Goal: Navigation & Orientation: Understand site structure

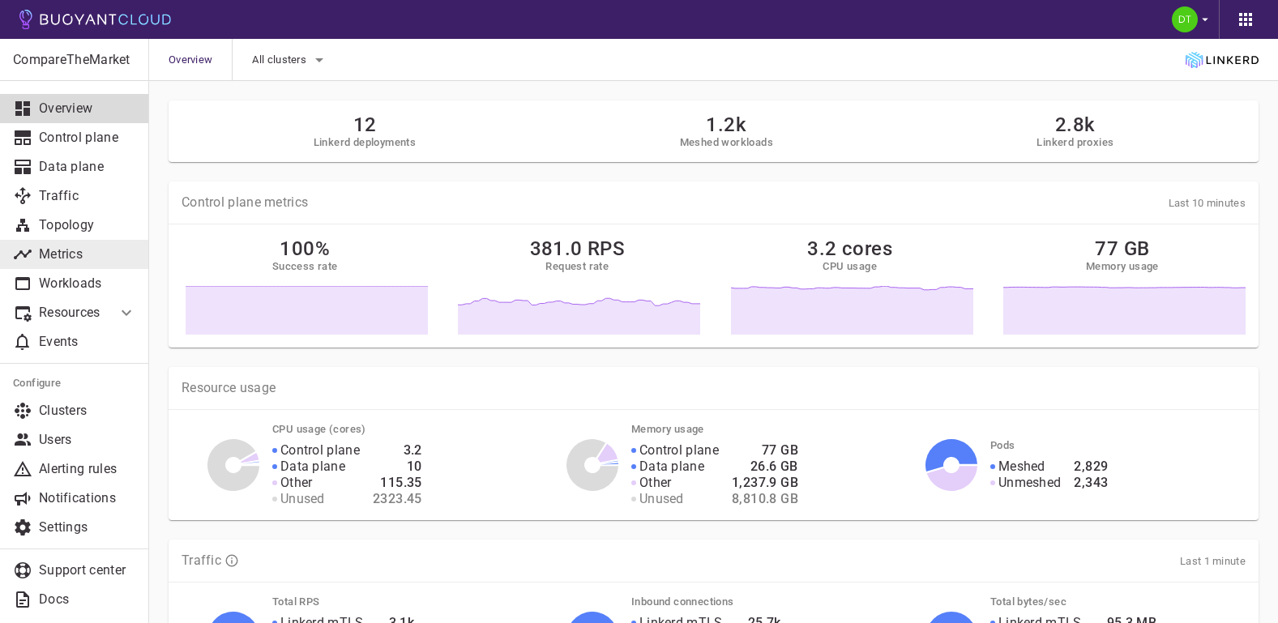
click at [92, 262] on p "Metrics" at bounding box center [87, 254] width 97 height 16
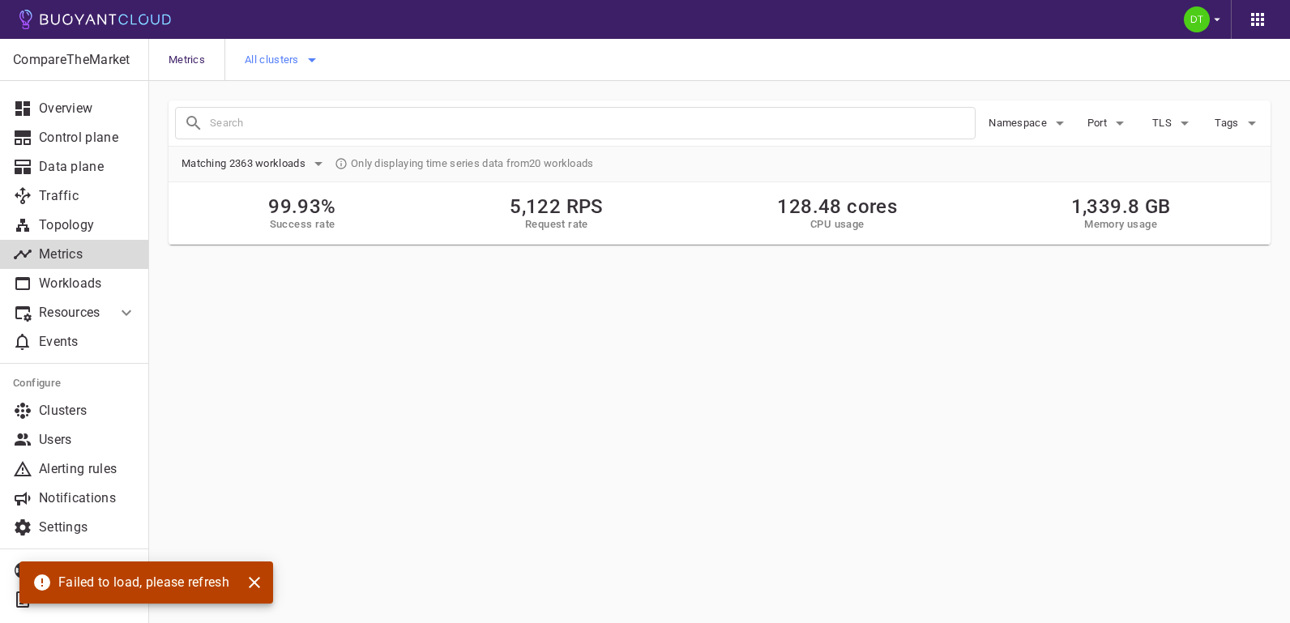
click at [316, 62] on icon "button" at bounding box center [311, 59] width 19 height 19
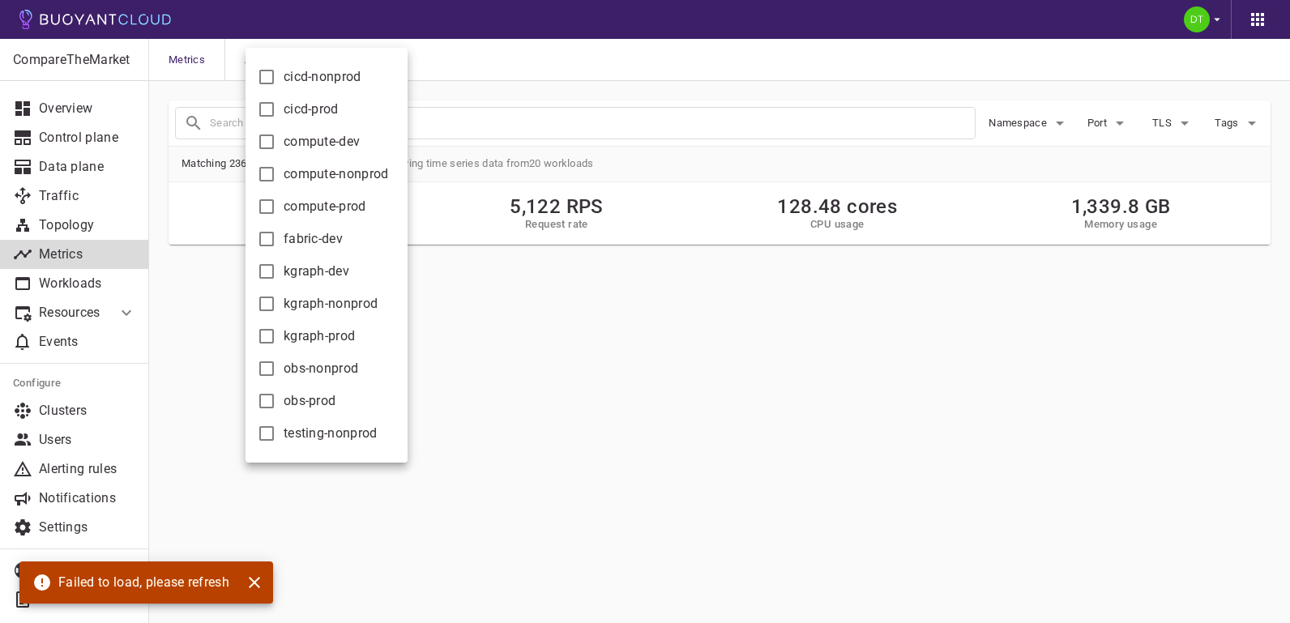
click at [61, 285] on div at bounding box center [645, 311] width 1290 height 623
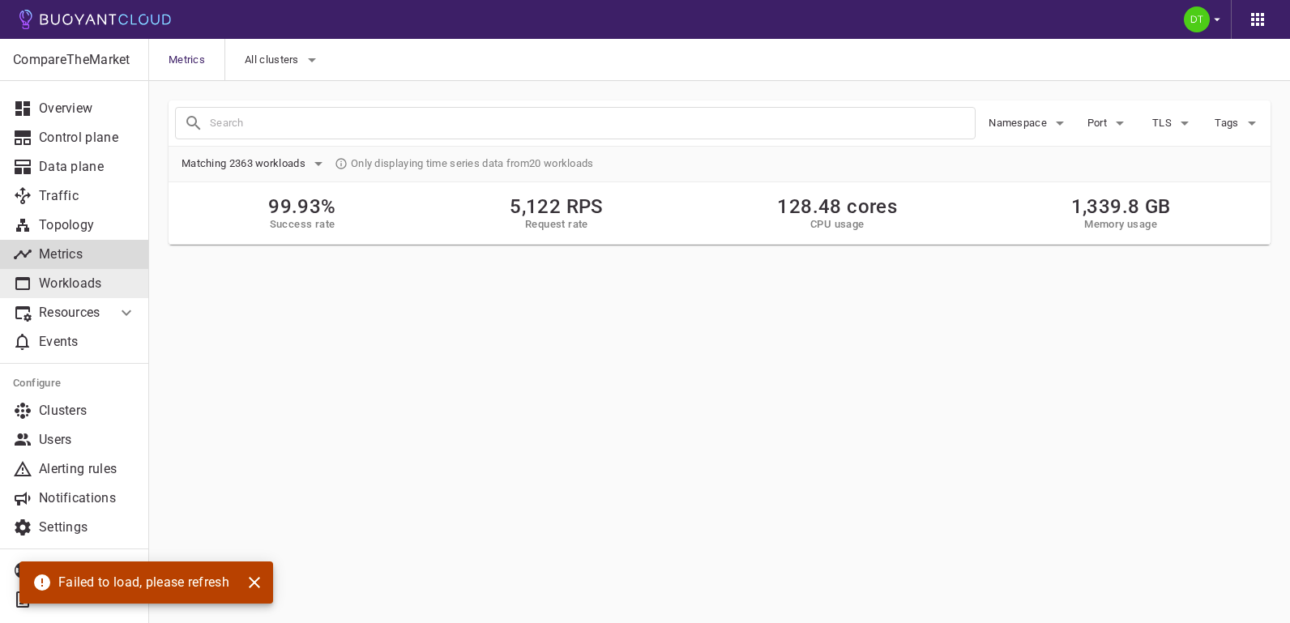
click at [64, 284] on p "Workloads" at bounding box center [87, 283] width 97 height 16
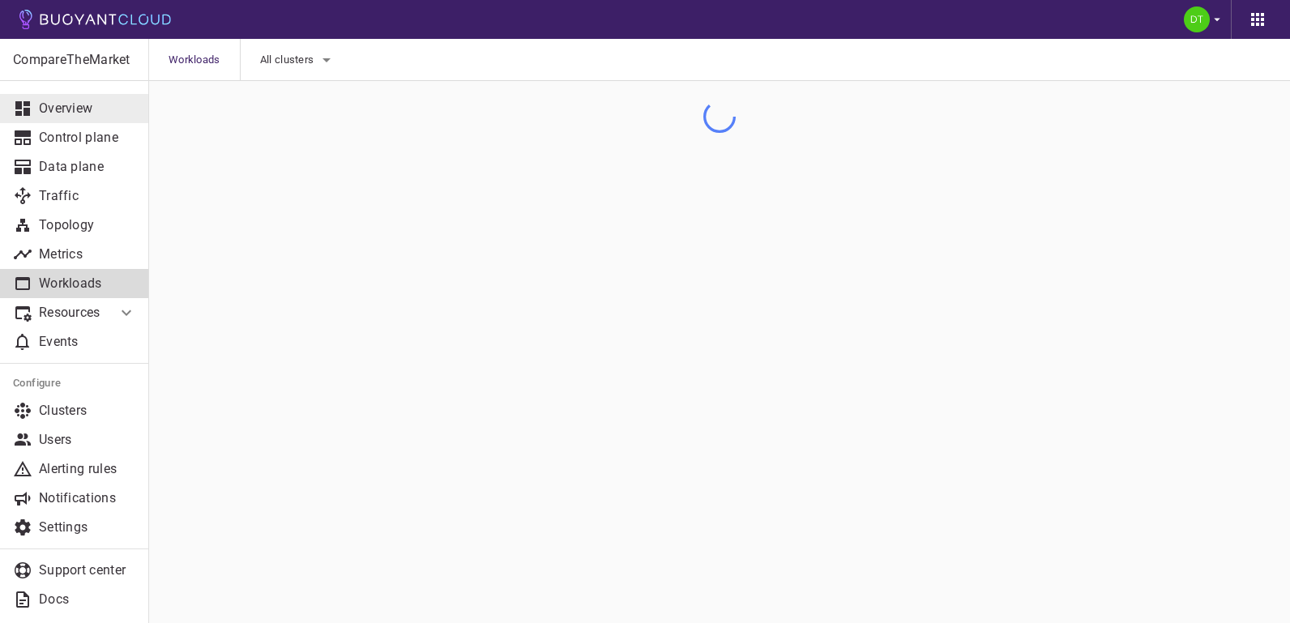
click at [79, 105] on p "Overview" at bounding box center [87, 108] width 97 height 16
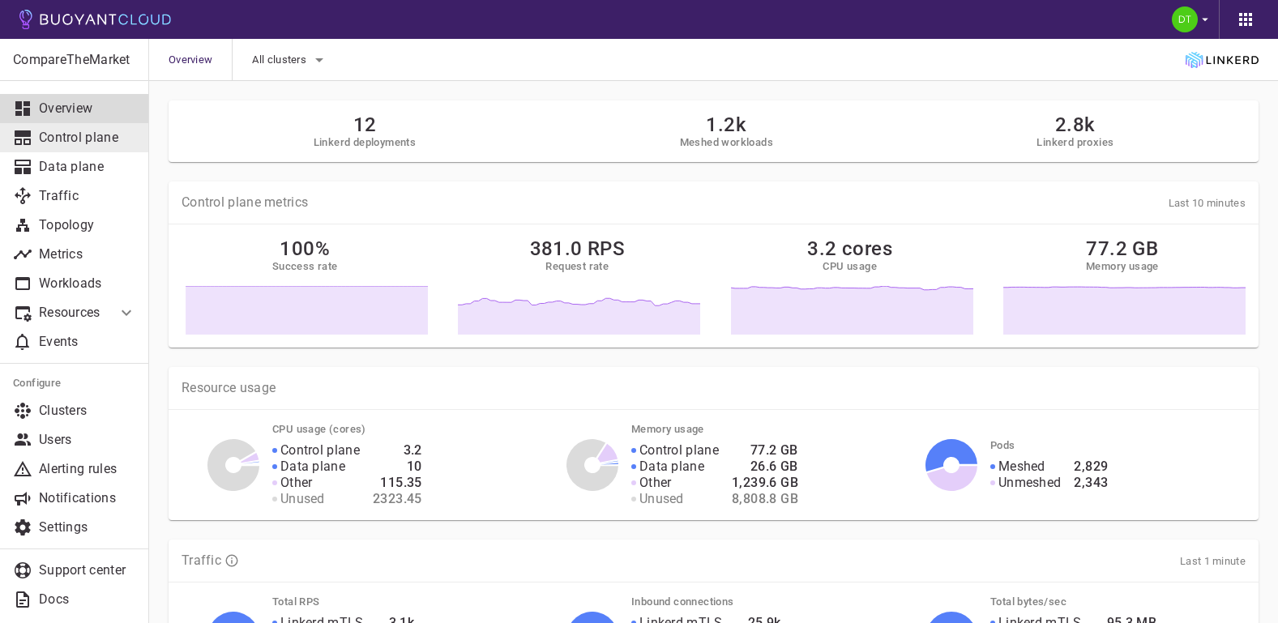
click at [74, 131] on p "Control plane" at bounding box center [87, 138] width 97 height 16
